Goal: Transaction & Acquisition: Purchase product/service

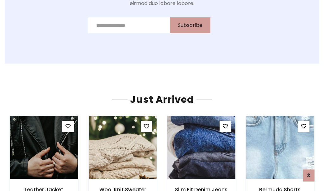
scroll to position [673, 0]
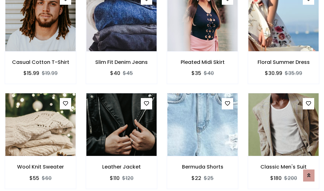
click at [162, 96] on div "Bermuda Shorts $22 $25" at bounding box center [202, 145] width 81 height 105
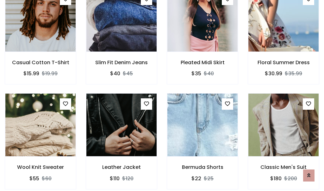
click at [162, 96] on div "Bermuda Shorts $22 $25" at bounding box center [202, 145] width 81 height 105
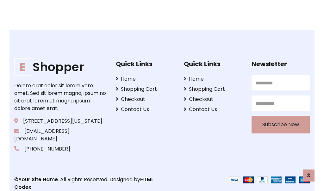
scroll to position [1205, 0]
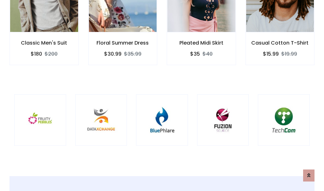
click at [162, 95] on div at bounding box center [162, 120] width 52 height 52
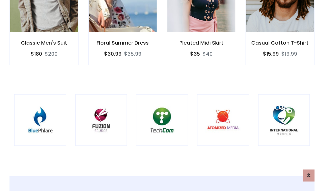
click at [162, 96] on div at bounding box center [162, 120] width 52 height 52
click at [162, 95] on div at bounding box center [162, 120] width 52 height 52
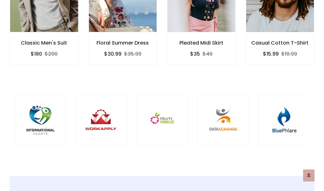
scroll to position [0, 0]
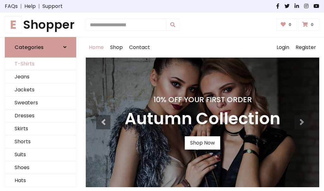
click at [41, 64] on link "T-Shirts" at bounding box center [40, 64] width 71 height 13
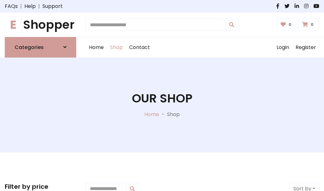
scroll to position [254, 0]
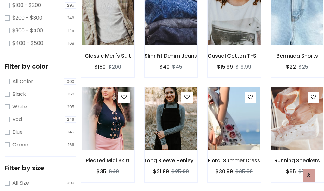
scroll to position [0, 0]
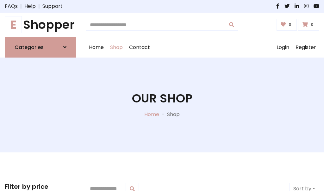
click at [41, 25] on h1 "E Shopper" at bounding box center [41, 25] width 72 height 14
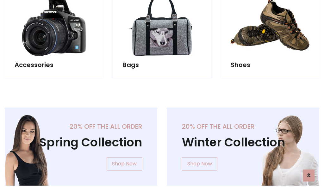
scroll to position [615, 0]
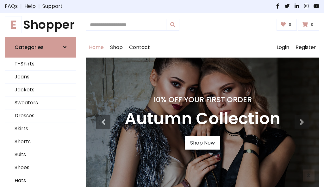
scroll to position [208, 0]
